Goal: Task Accomplishment & Management: Complete application form

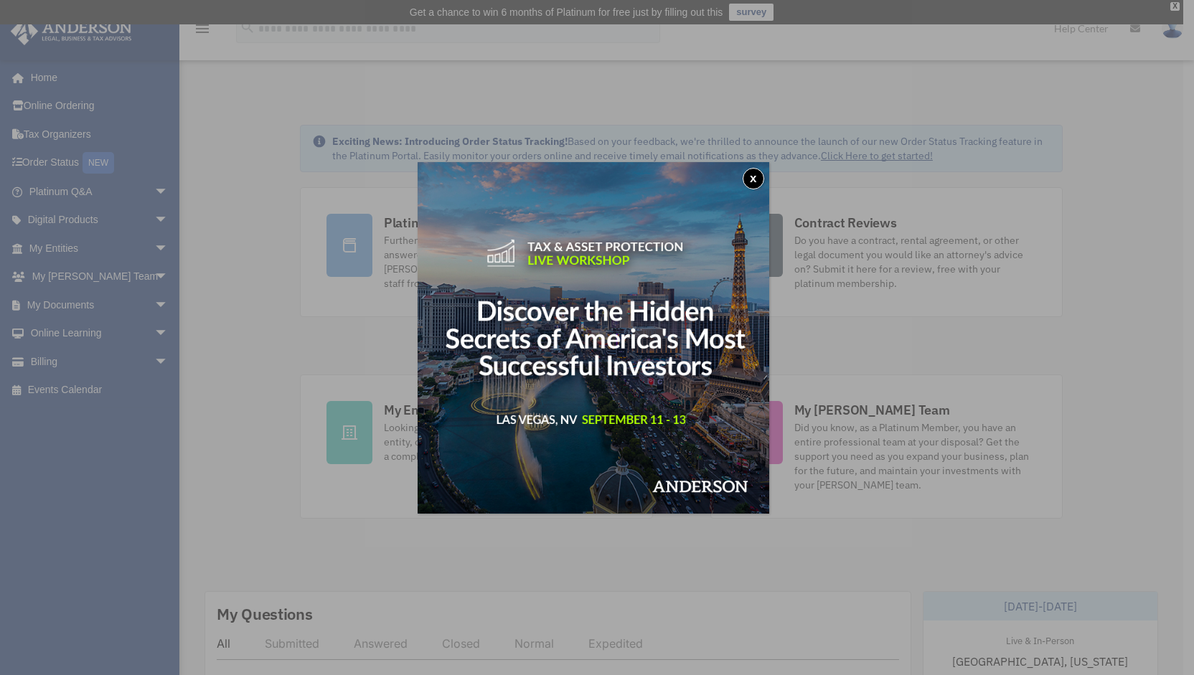
click at [764, 171] on button "x" at bounding box center [754, 179] width 22 height 22
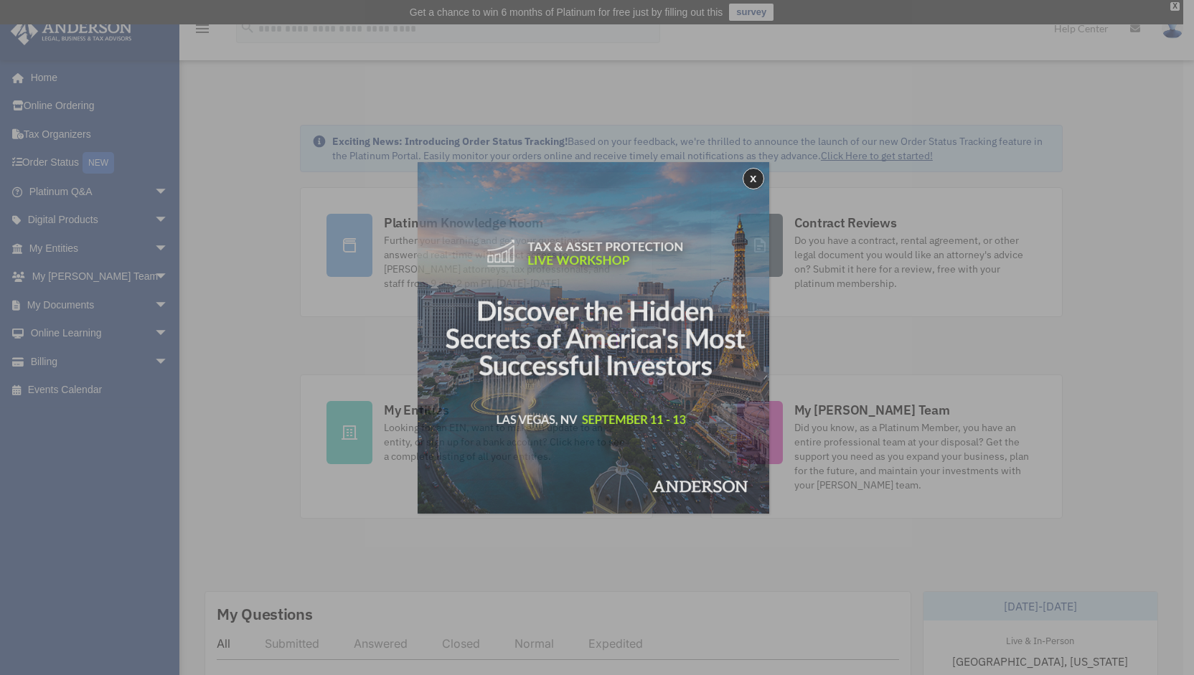
click at [764, 171] on div "x" at bounding box center [597, 337] width 1194 height 675
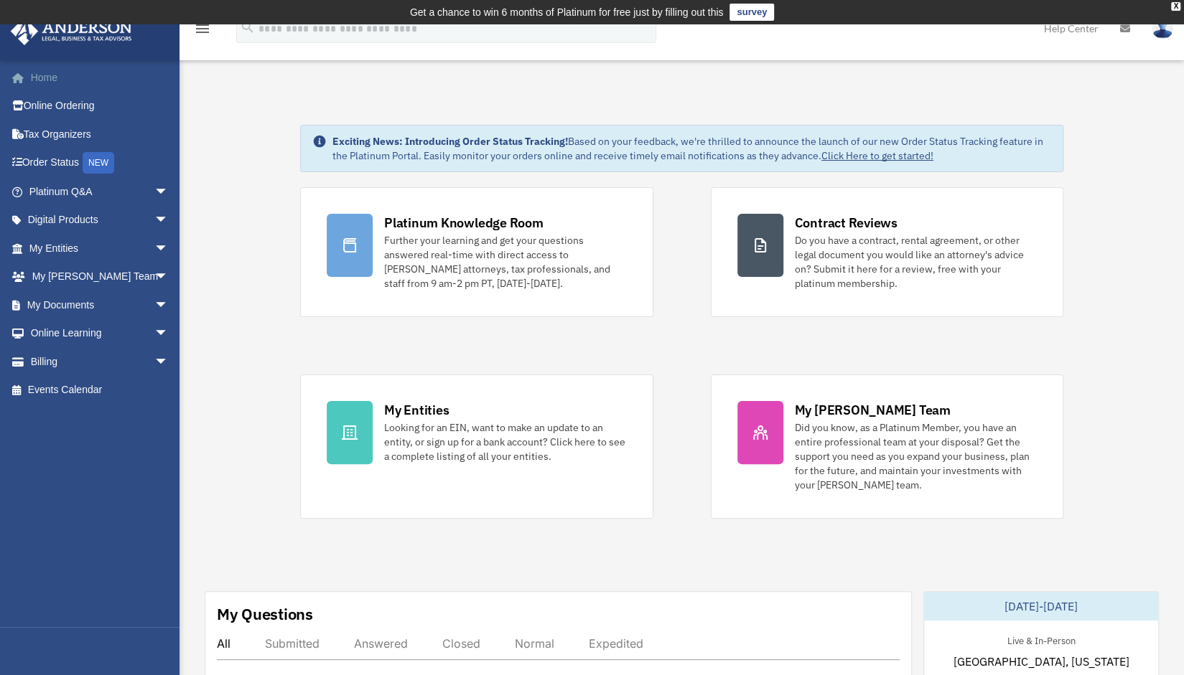
click at [65, 78] on link "Home" at bounding box center [100, 77] width 180 height 29
click at [157, 215] on span "arrow_drop_down" at bounding box center [168, 220] width 29 height 29
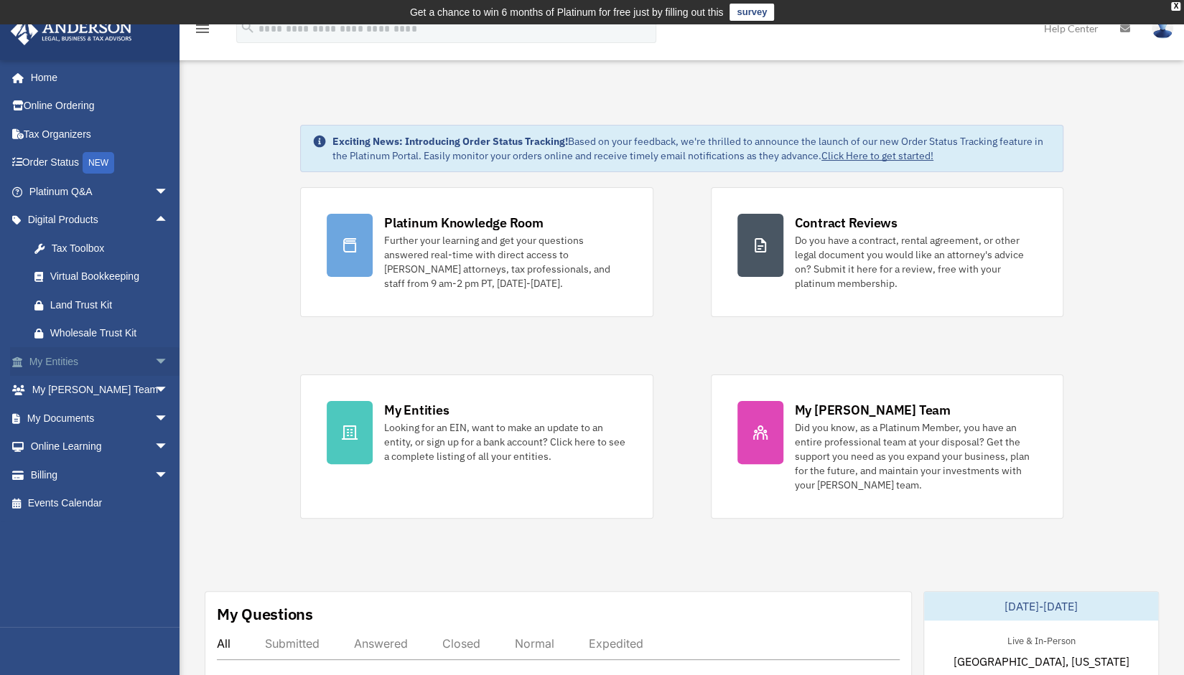
click at [155, 358] on span "arrow_drop_down" at bounding box center [168, 361] width 29 height 29
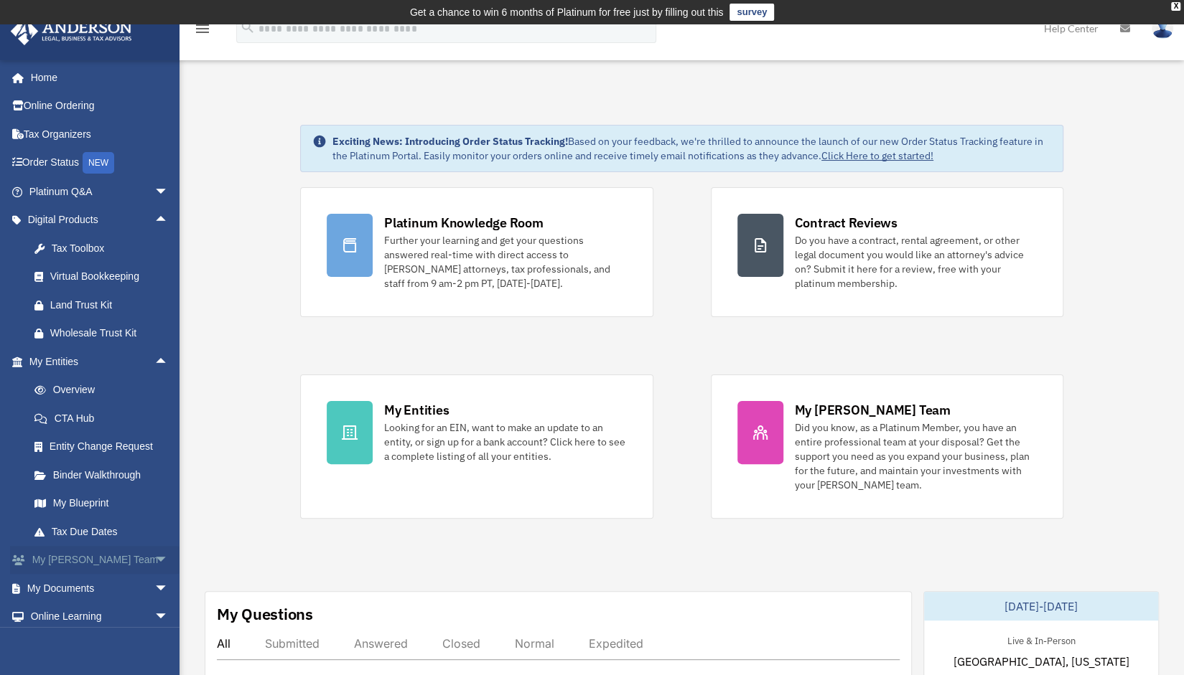
click at [154, 563] on span "arrow_drop_down" at bounding box center [168, 560] width 29 height 29
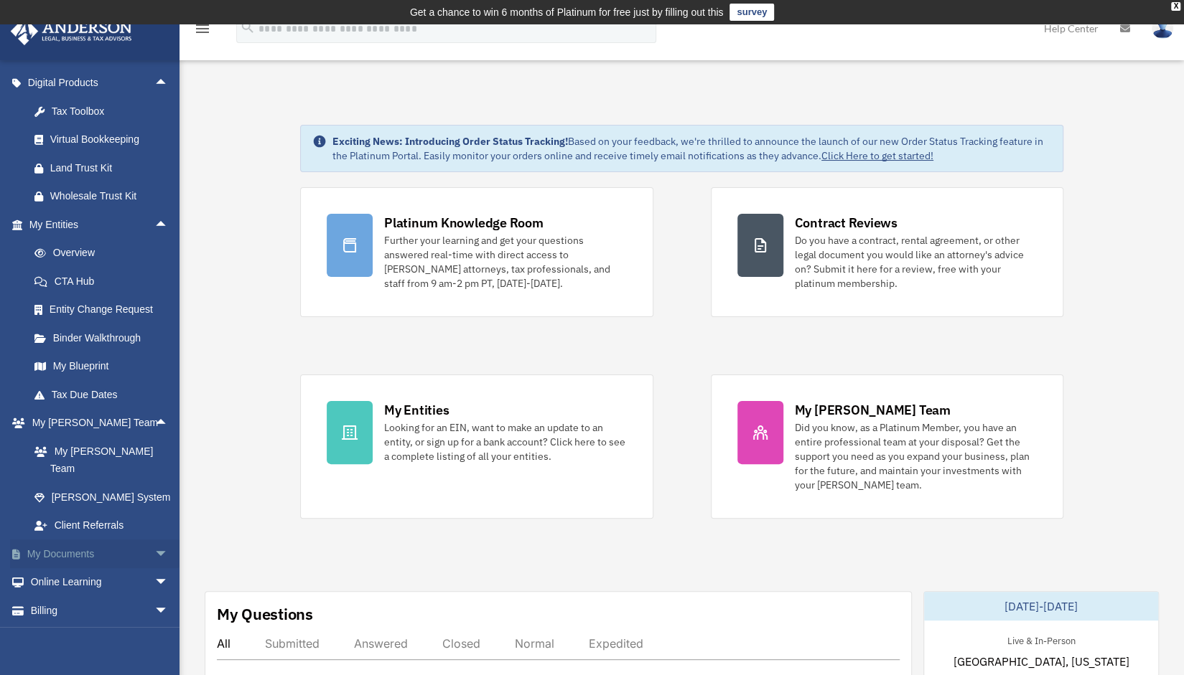
click at [154, 540] on span "arrow_drop_down" at bounding box center [168, 554] width 29 height 29
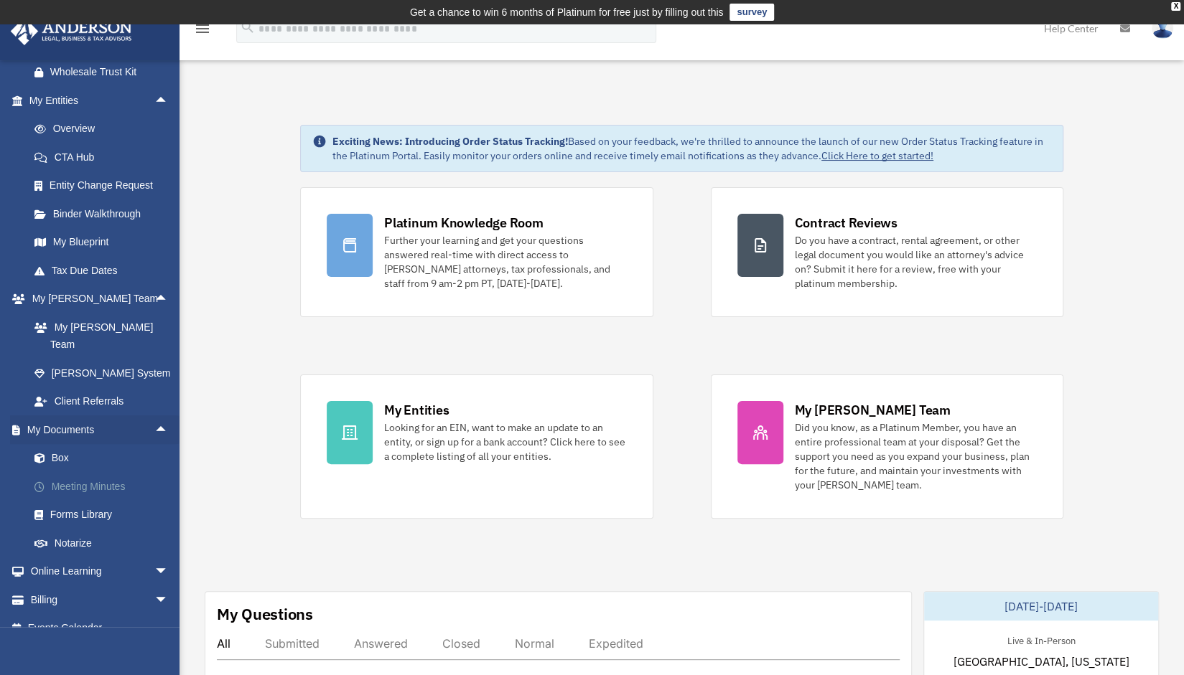
click at [118, 473] on link "Meeting Minutes" at bounding box center [105, 486] width 170 height 29
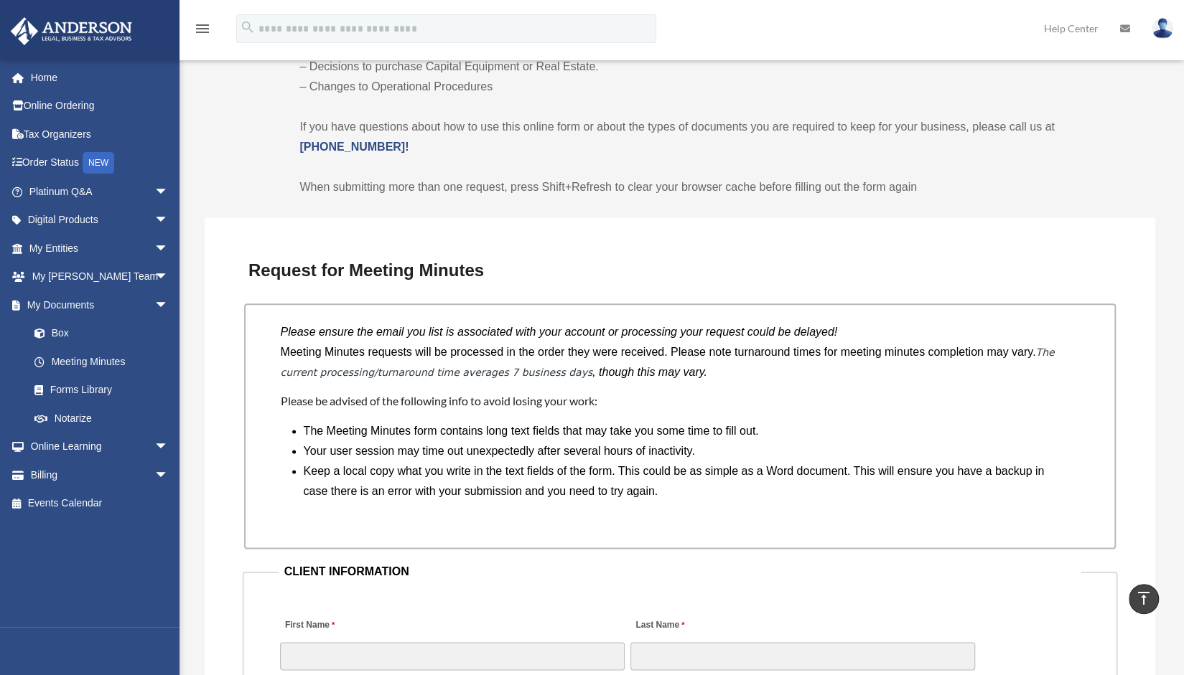
scroll to position [1247, 0]
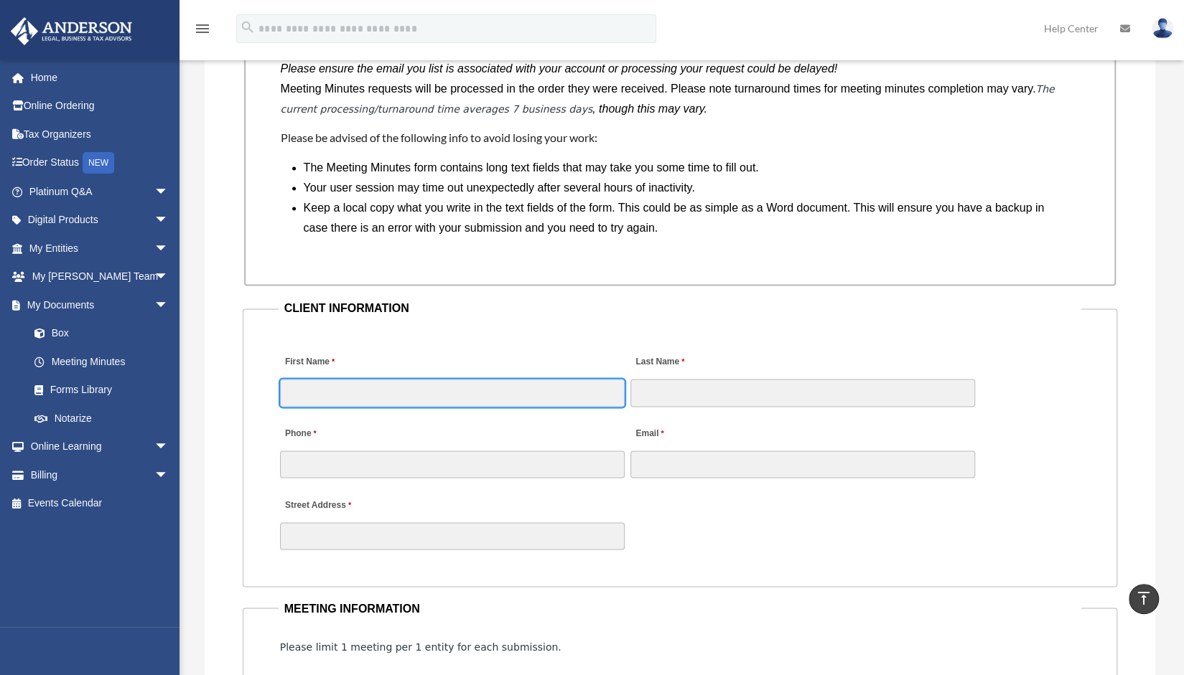
click at [517, 385] on input "First Name" at bounding box center [452, 392] width 345 height 27
type input "*******"
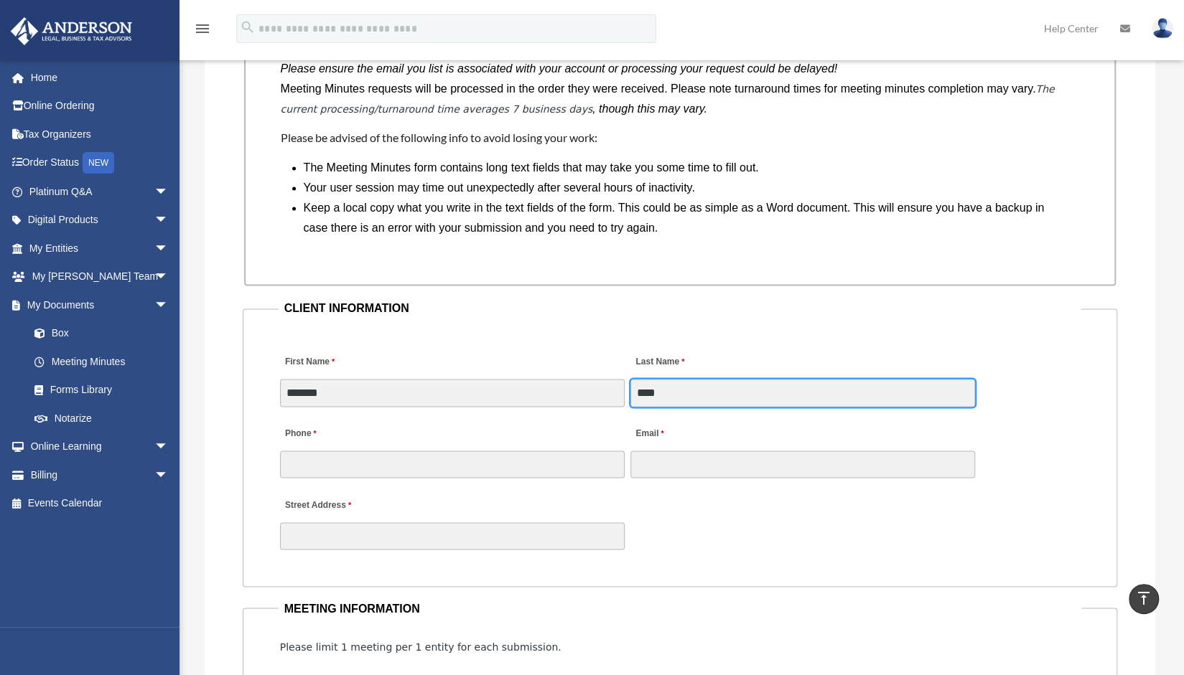
type input "****"
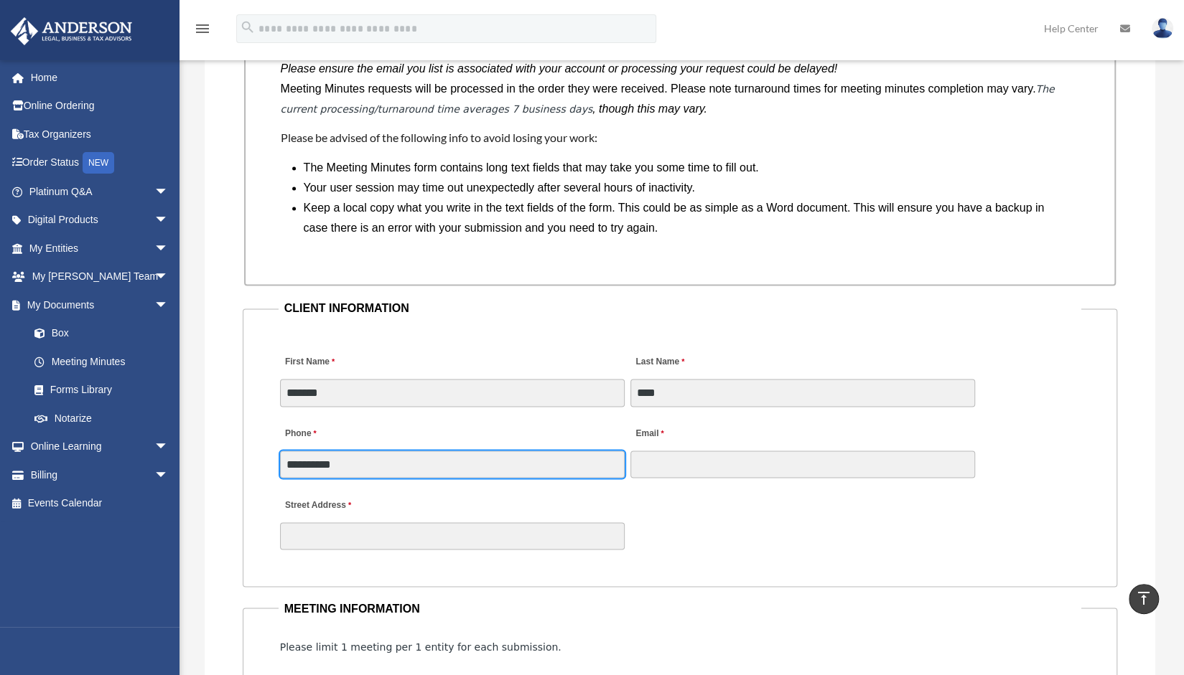
type input "**********"
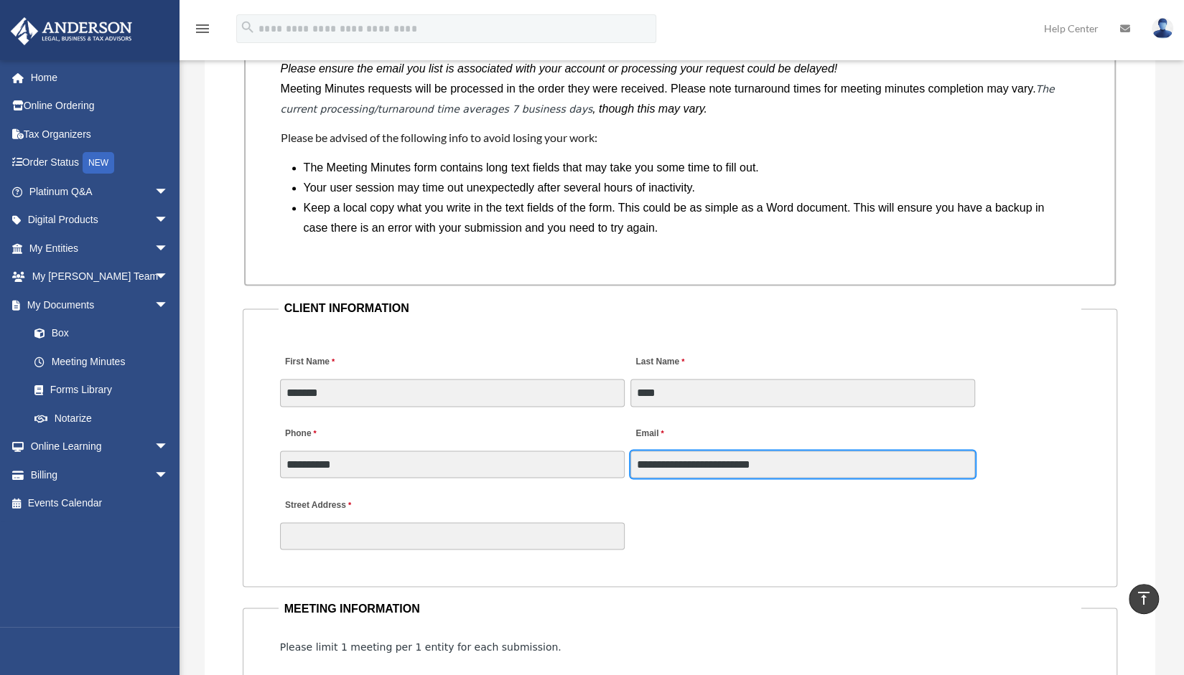
type input "**********"
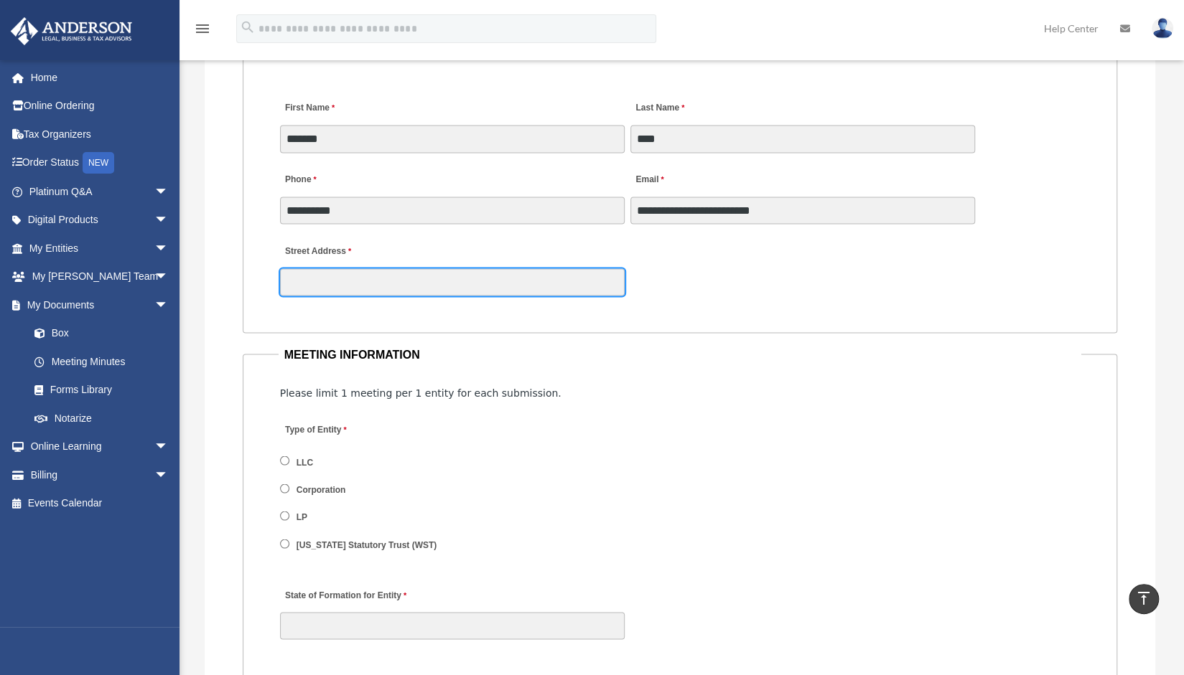
scroll to position [1502, 0]
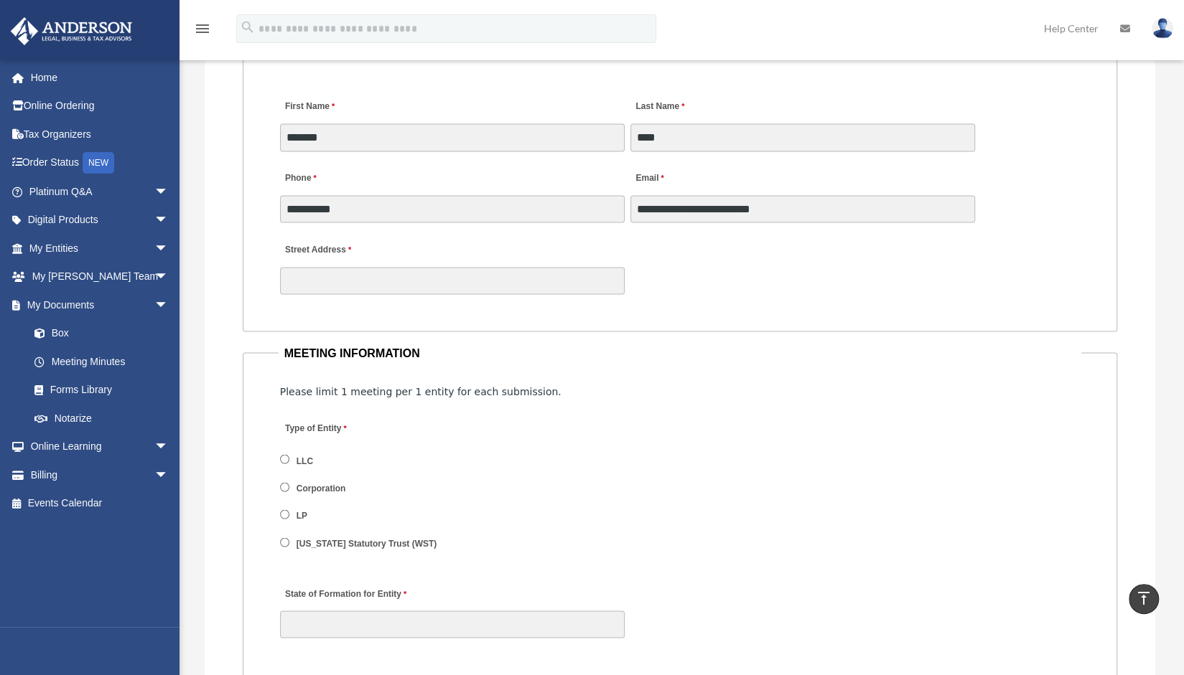
click at [306, 461] on label "LLC" at bounding box center [305, 460] width 27 height 13
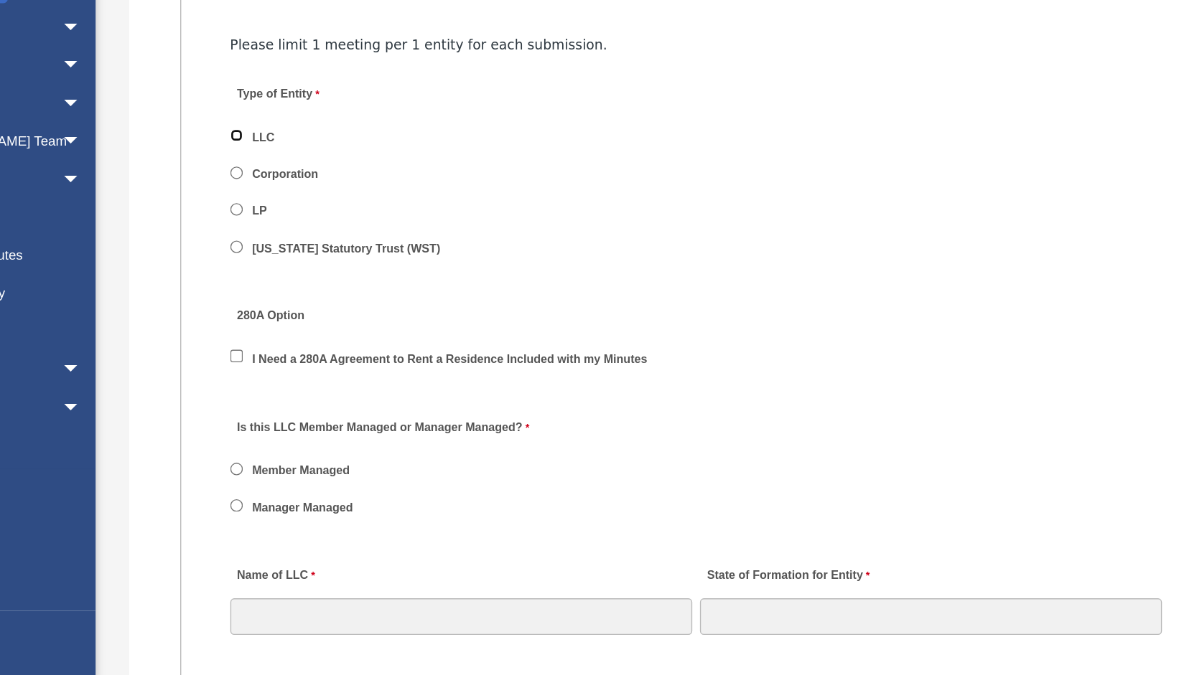
scroll to position [1690, 0]
click at [365, 548] on label "Manager Managed" at bounding box center [334, 549] width 85 height 13
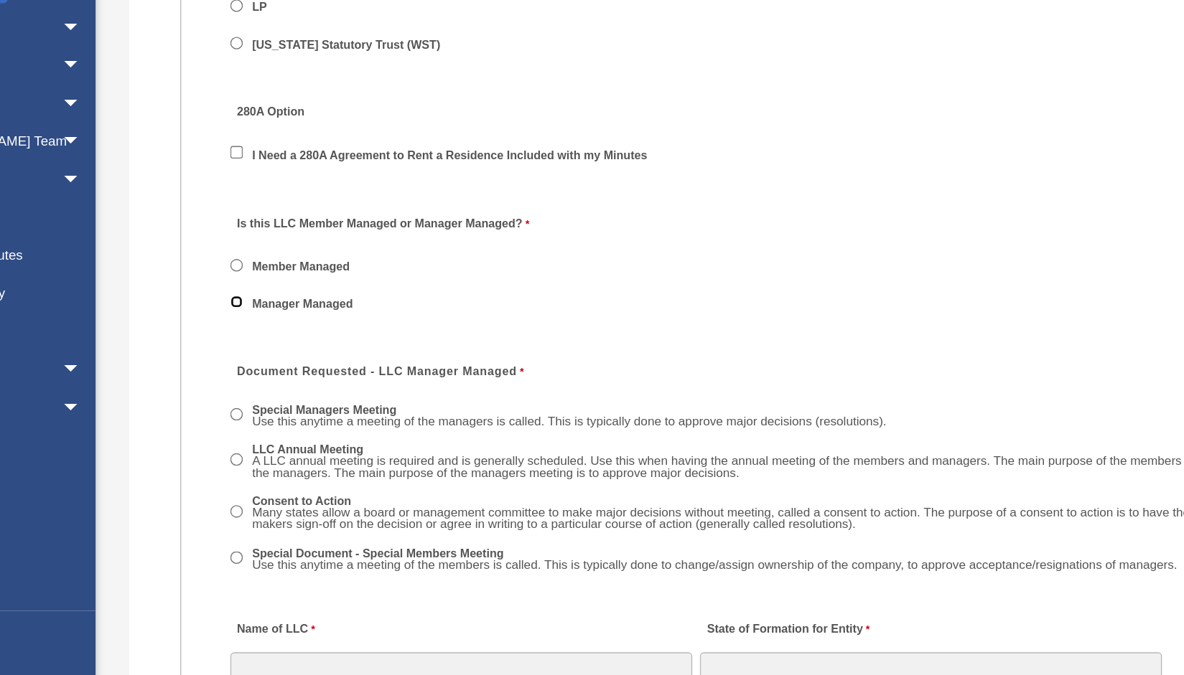
scroll to position [1842, 0]
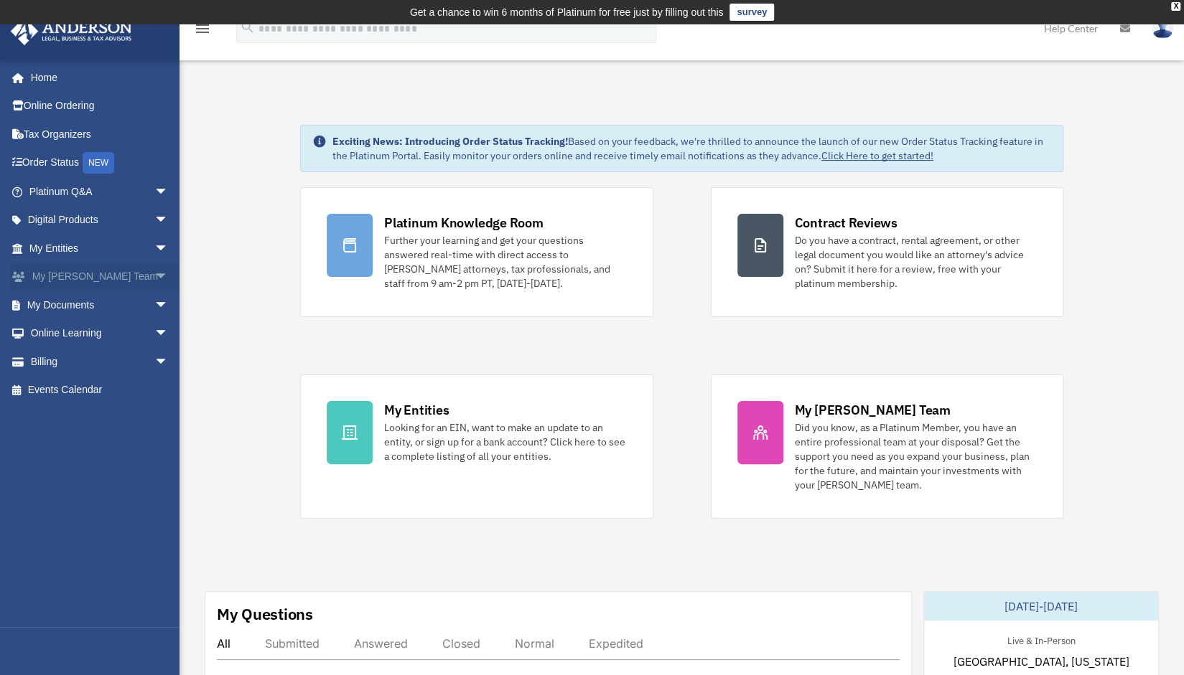
click at [154, 278] on span "arrow_drop_down" at bounding box center [168, 277] width 29 height 29
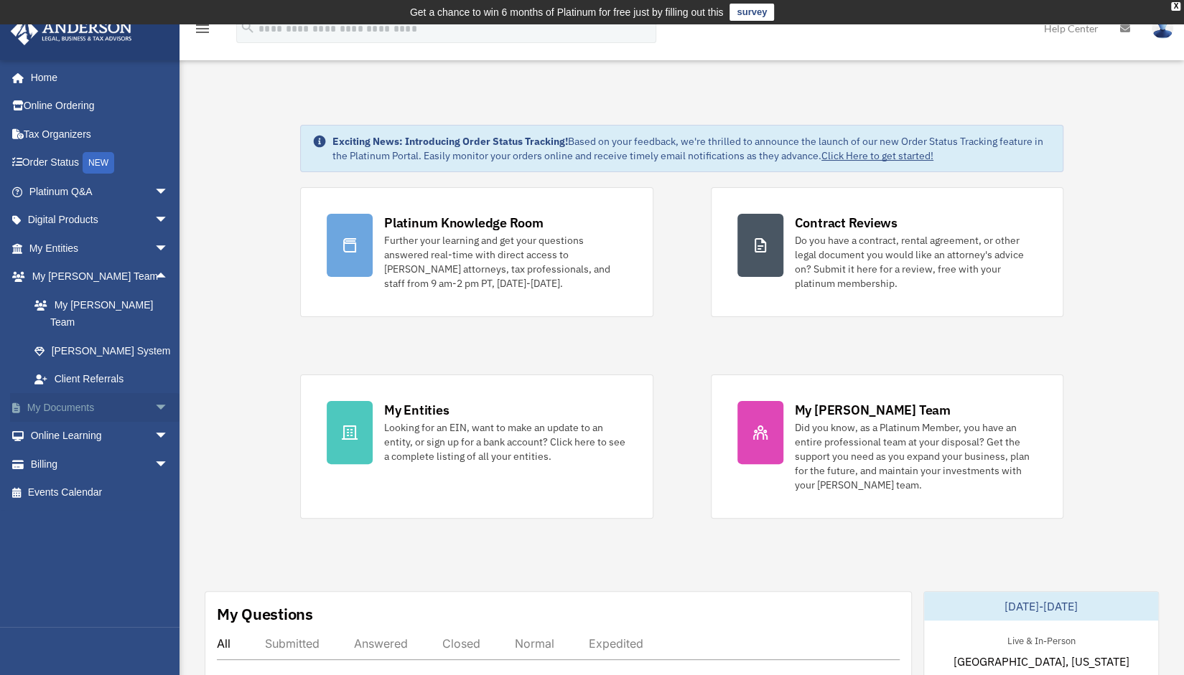
click at [154, 393] on span "arrow_drop_down" at bounding box center [168, 407] width 29 height 29
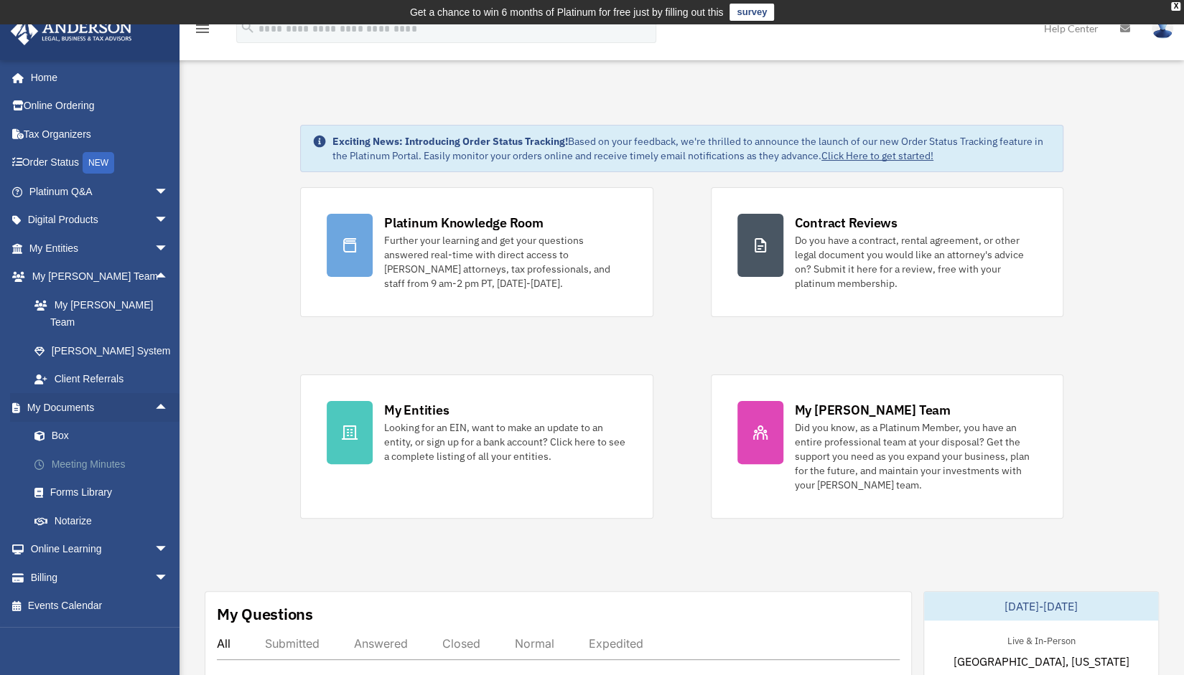
click at [113, 450] on link "Meeting Minutes" at bounding box center [105, 464] width 170 height 29
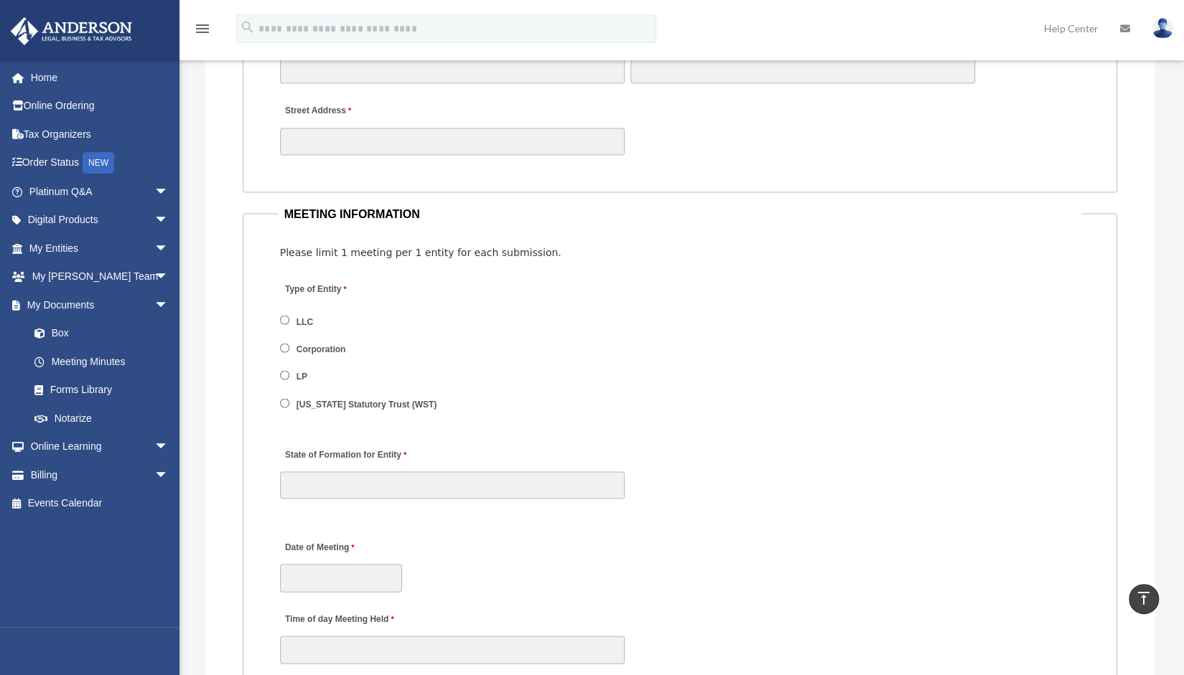
scroll to position [1646, 0]
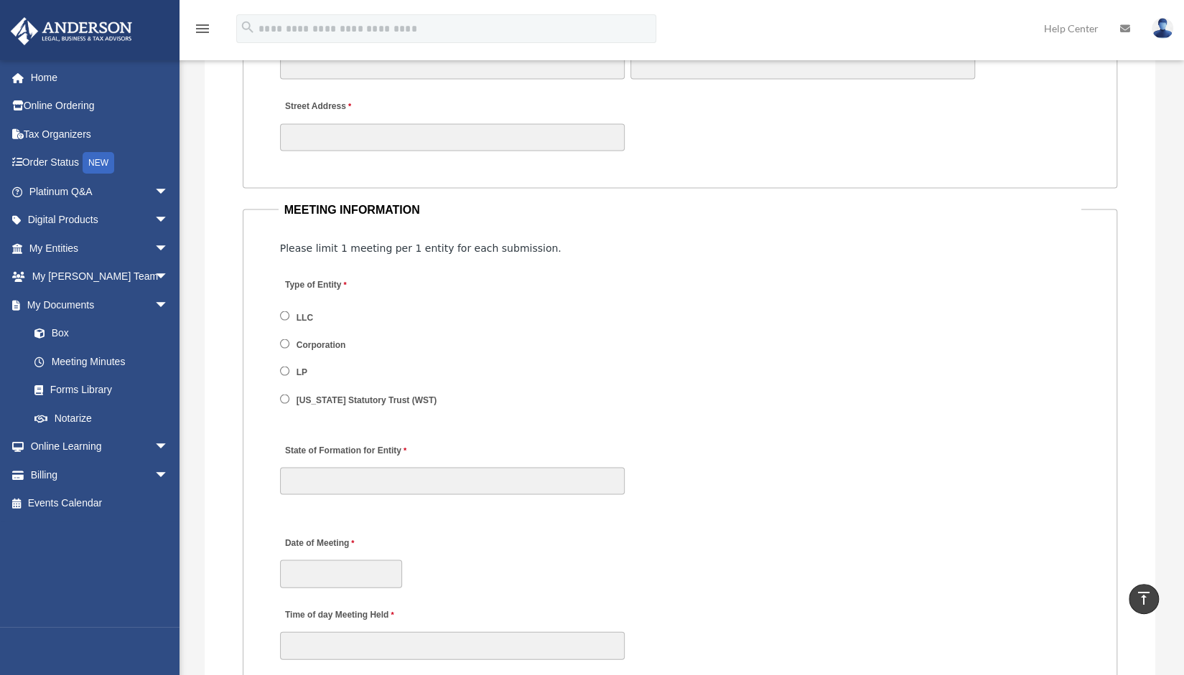
click at [296, 315] on label "LLC" at bounding box center [305, 317] width 27 height 13
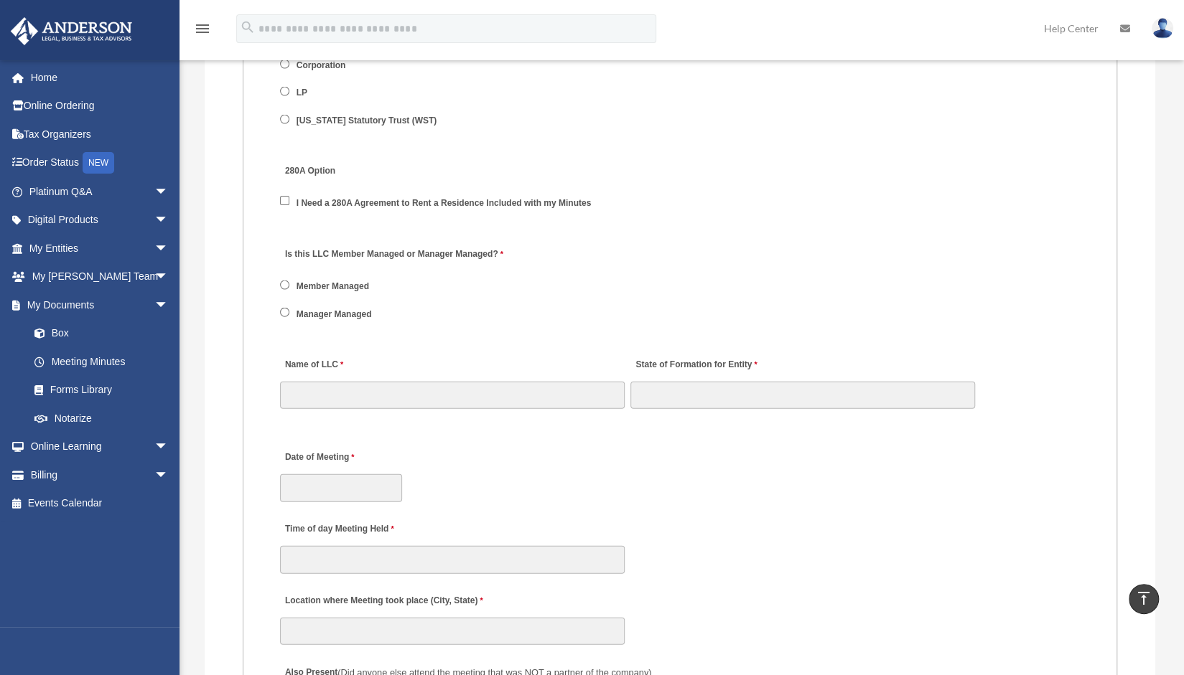
scroll to position [1934, 0]
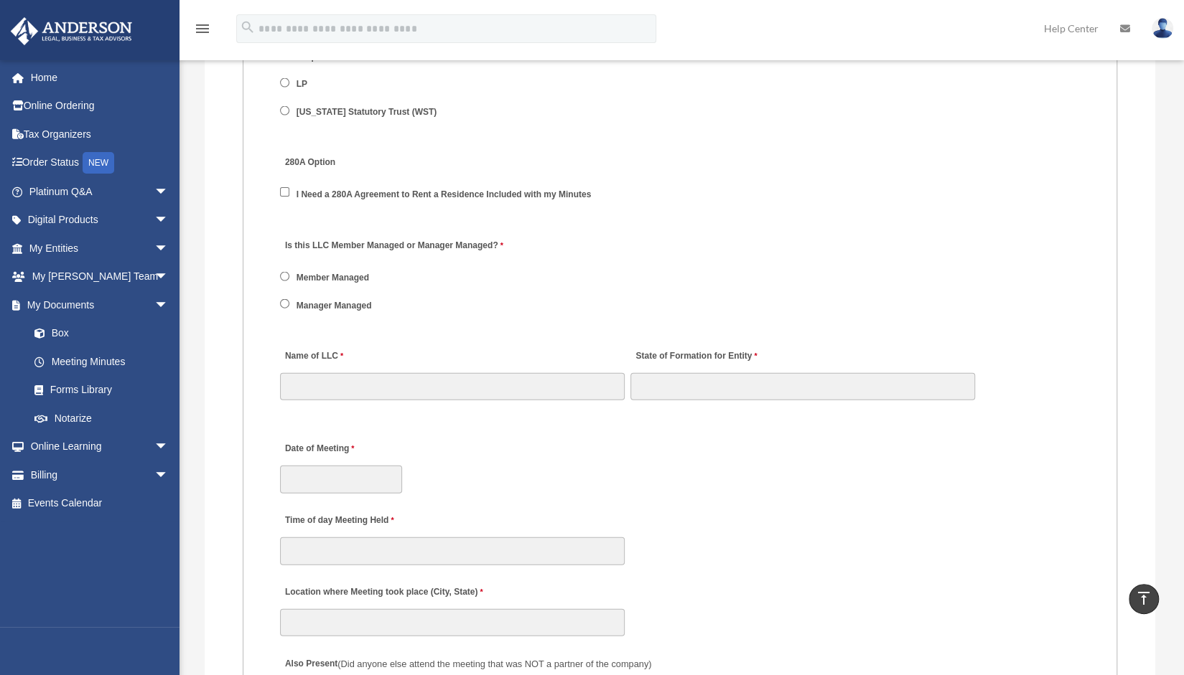
click at [349, 306] on label "Manager Managed" at bounding box center [334, 305] width 85 height 13
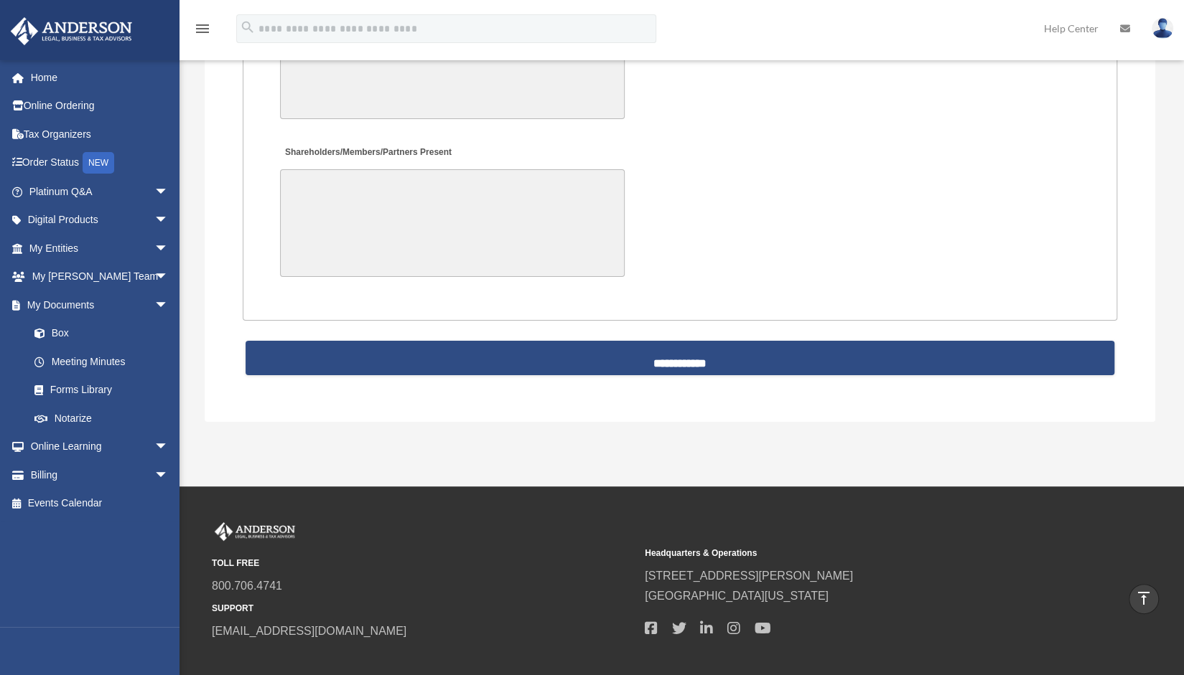
scroll to position [3487, 0]
